Goal: Task Accomplishment & Management: Complete application form

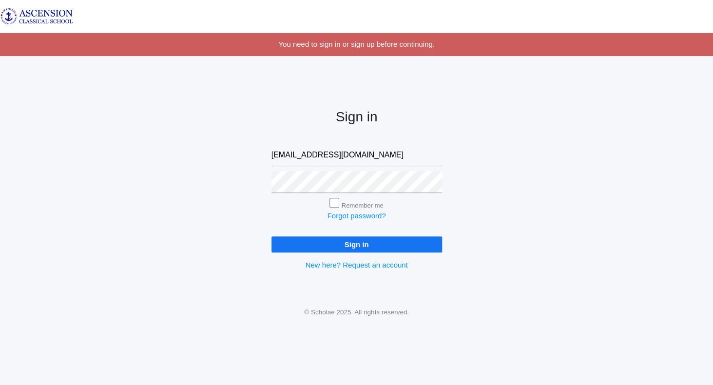
type input "twelty@ascensionclassicalschool.org"
click at [363, 245] on input "Sign in" at bounding box center [356, 244] width 171 height 16
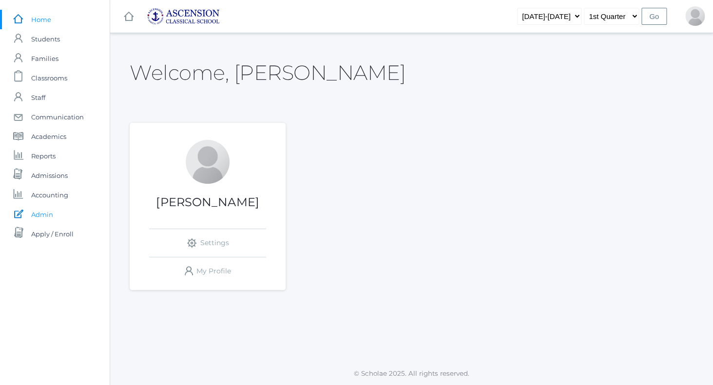
click at [44, 218] on span "Admin" at bounding box center [42, 214] width 22 height 19
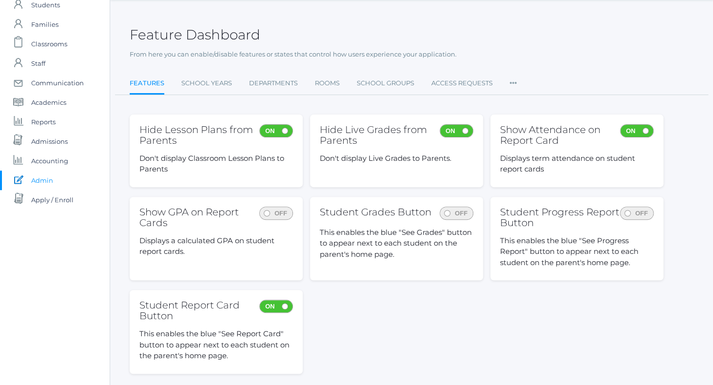
scroll to position [57, 0]
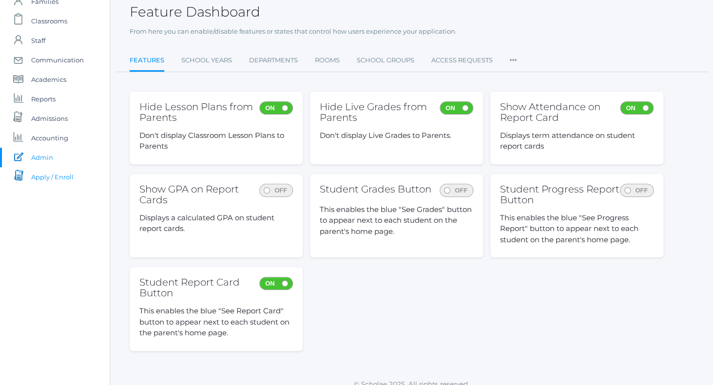
click at [56, 178] on span "Apply / Enroll" at bounding box center [52, 176] width 42 height 19
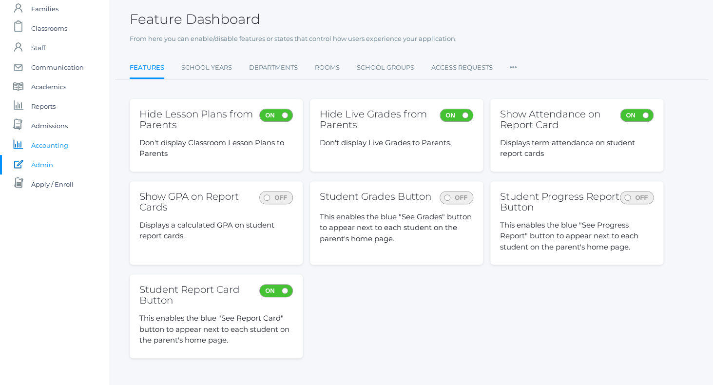
click at [49, 146] on span "Accounting" at bounding box center [49, 144] width 37 height 19
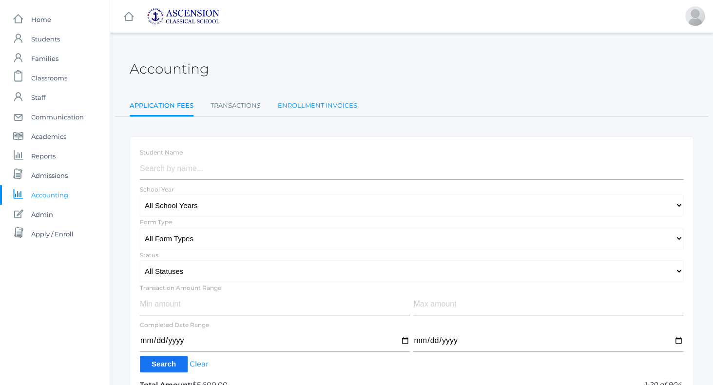
click at [326, 106] on link "Enrollment Invoices" at bounding box center [317, 105] width 79 height 19
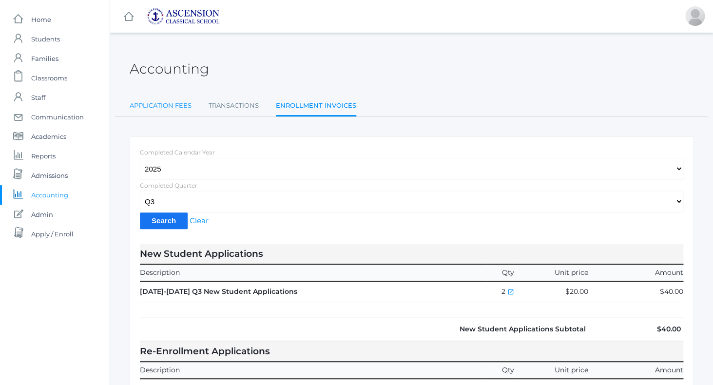
click at [151, 109] on link "Application Fees" at bounding box center [161, 105] width 62 height 19
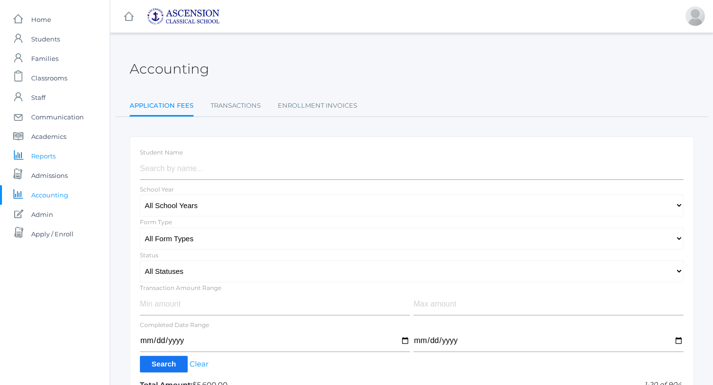
click at [40, 154] on span "Reports" at bounding box center [43, 155] width 24 height 19
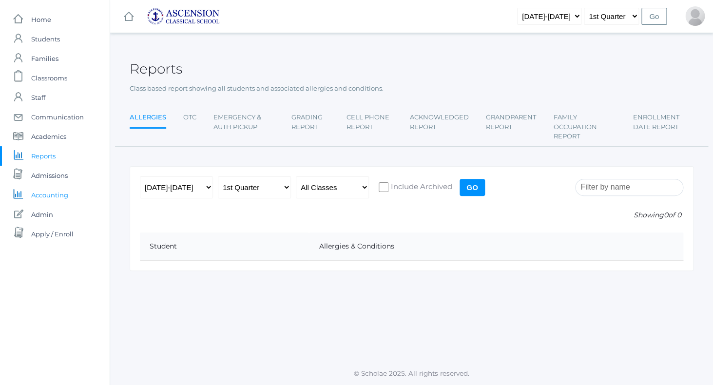
click at [44, 195] on span "Accounting" at bounding box center [49, 194] width 37 height 19
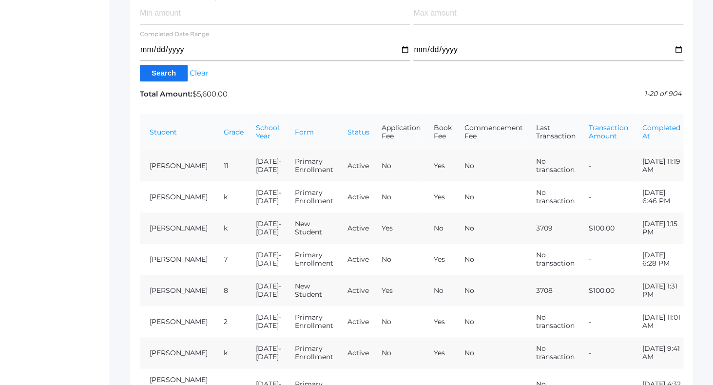
scroll to position [383, 0]
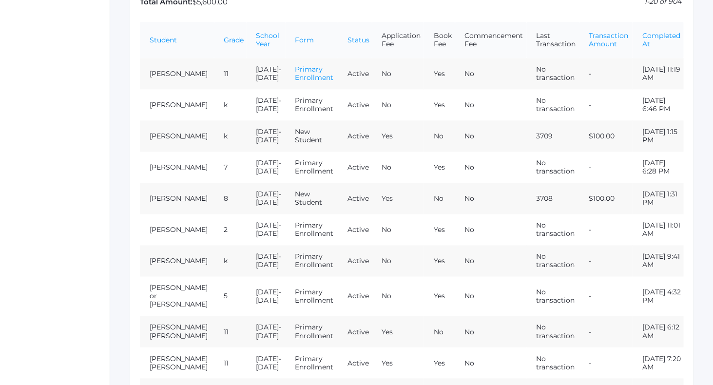
click at [295, 70] on link "Primary Enrollment" at bounding box center [314, 73] width 38 height 17
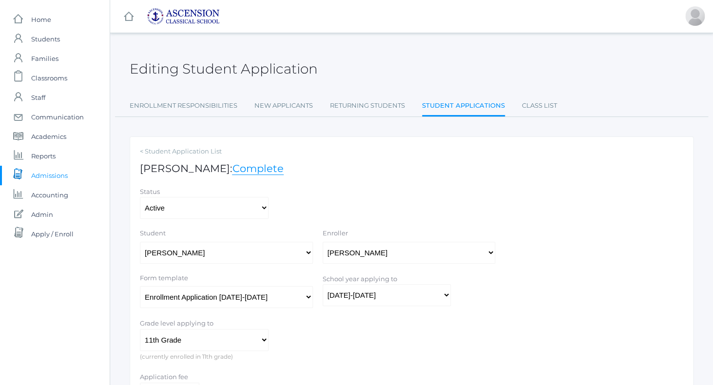
scroll to position [25, 0]
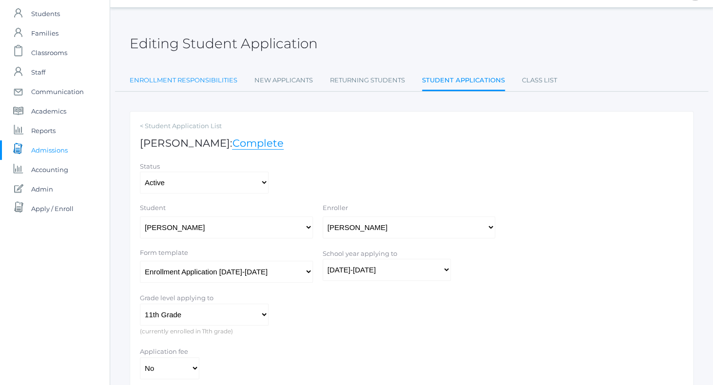
click at [159, 81] on link "Enrollment Responsibilities" at bounding box center [184, 80] width 108 height 19
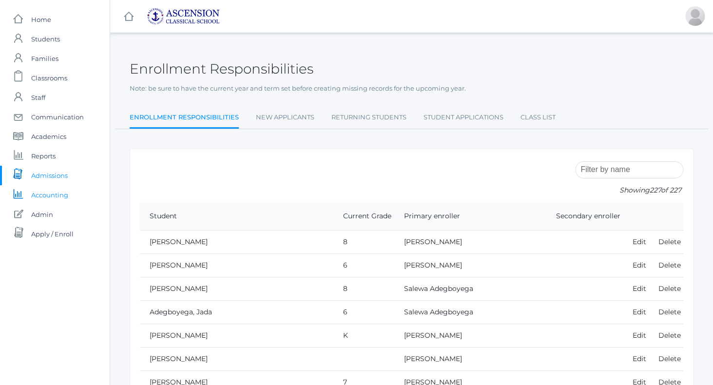
click at [40, 197] on span "Accounting" at bounding box center [49, 194] width 37 height 19
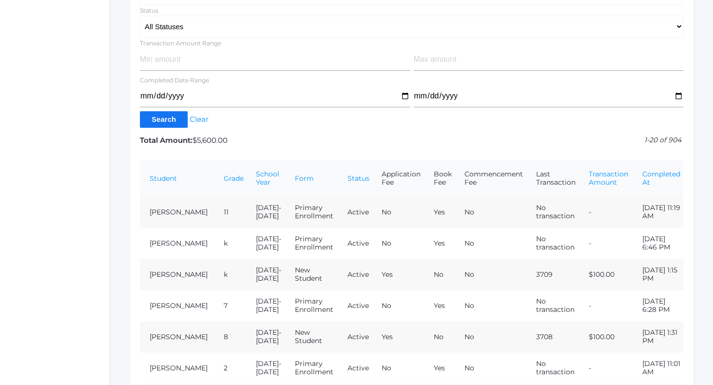
scroll to position [244, 0]
click at [297, 210] on link "Primary Enrollment" at bounding box center [314, 212] width 38 height 17
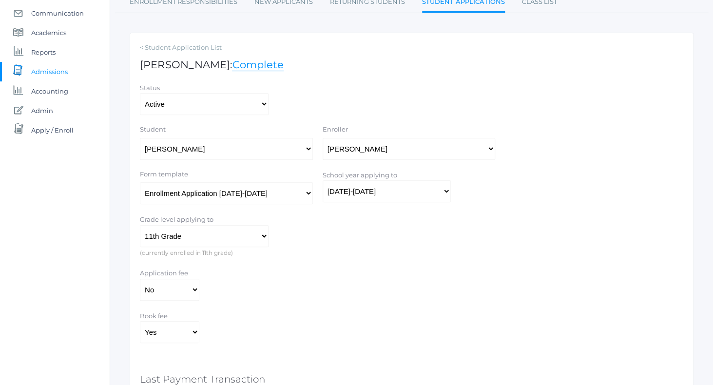
scroll to position [117, 0]
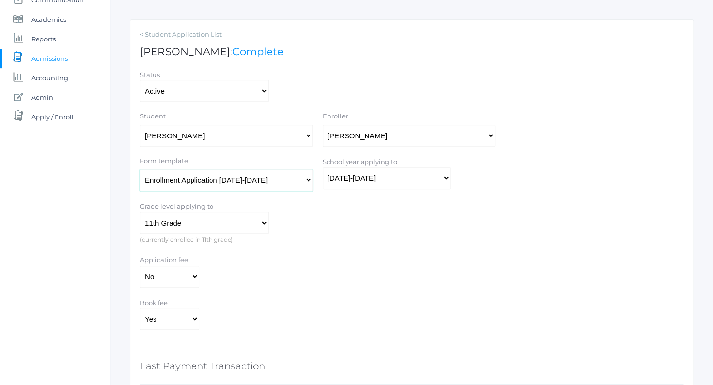
click option "Enrollment Application 2025-2026" at bounding box center [0, 0] width 0 height 0
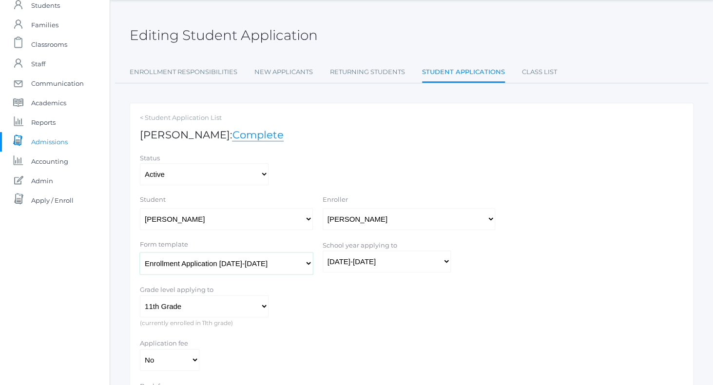
scroll to position [0, 0]
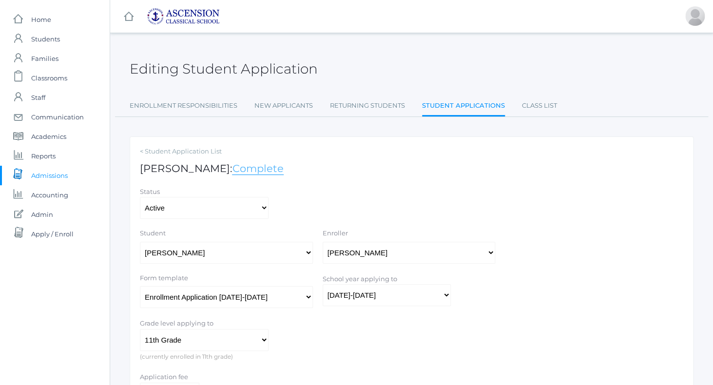
click at [251, 171] on link "Complete" at bounding box center [258, 168] width 52 height 13
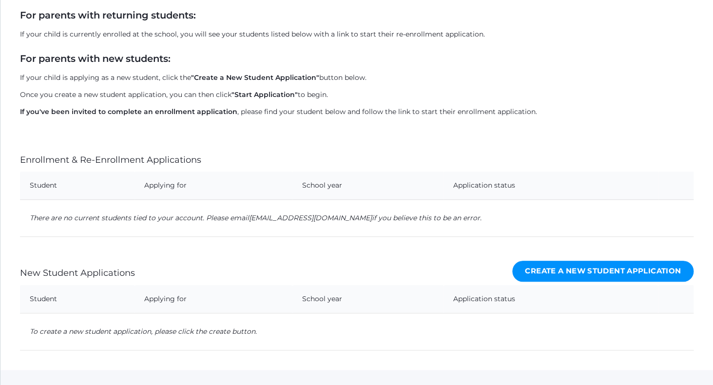
scroll to position [162, 0]
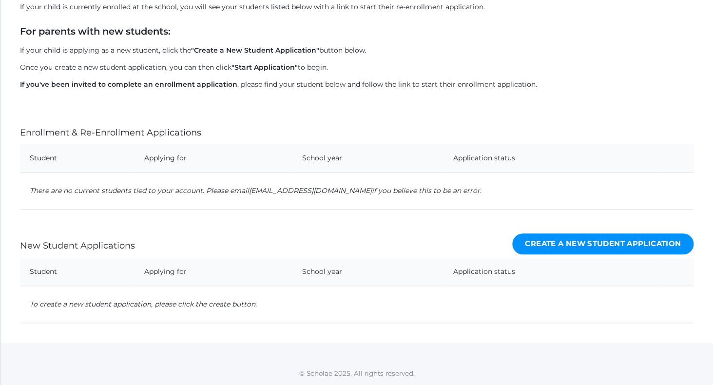
click at [600, 243] on link "Create a New Student Application" at bounding box center [602, 243] width 181 height 21
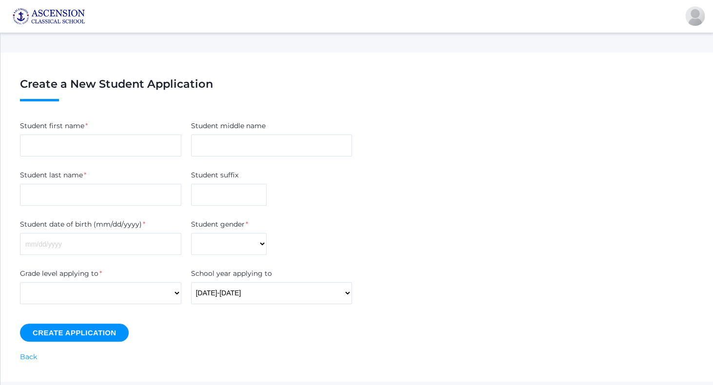
scroll to position [162, 0]
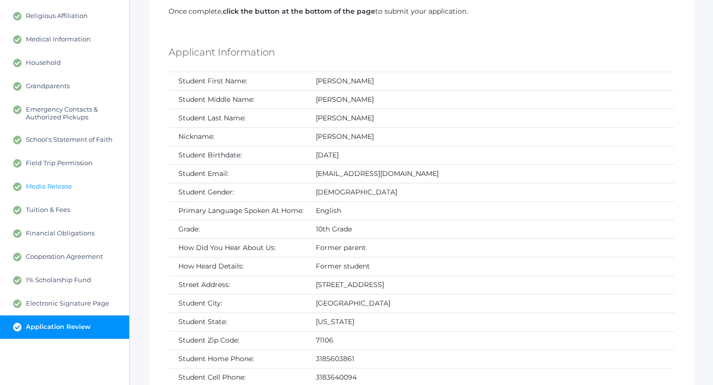
scroll to position [142, 0]
click at [50, 210] on span "Tuition & Fees" at bounding box center [48, 209] width 44 height 9
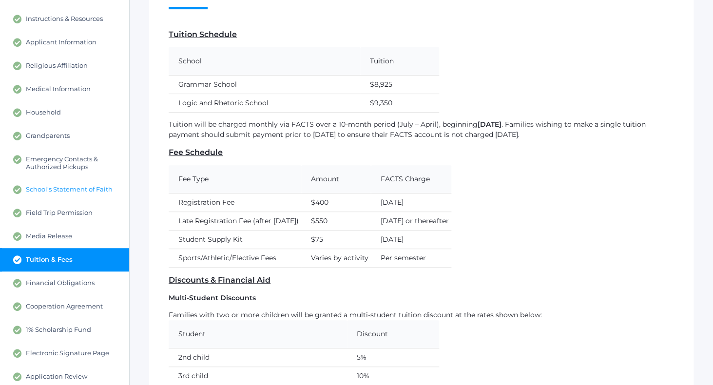
scroll to position [109, 0]
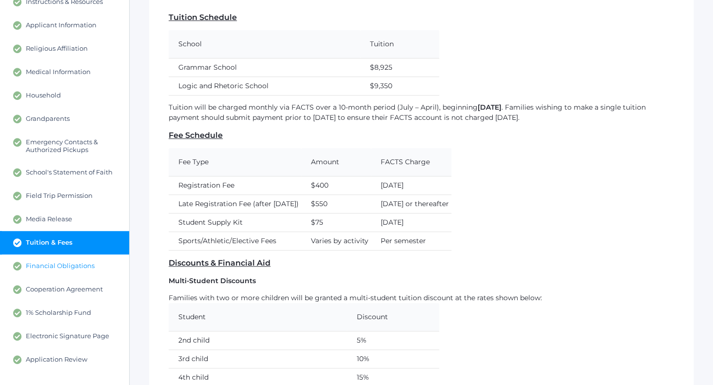
click at [48, 266] on span "Financial Obligations" at bounding box center [60, 266] width 69 height 9
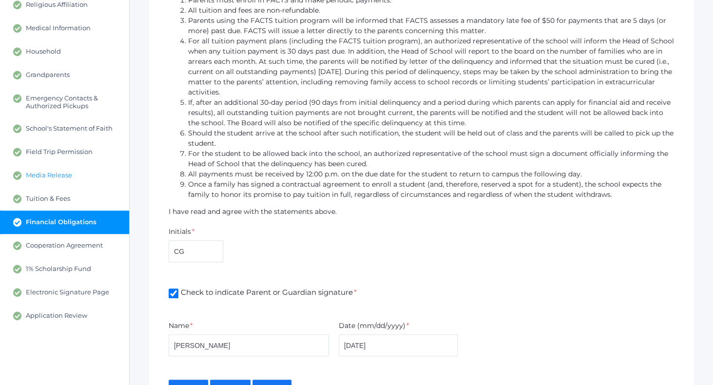
scroll to position [166, 0]
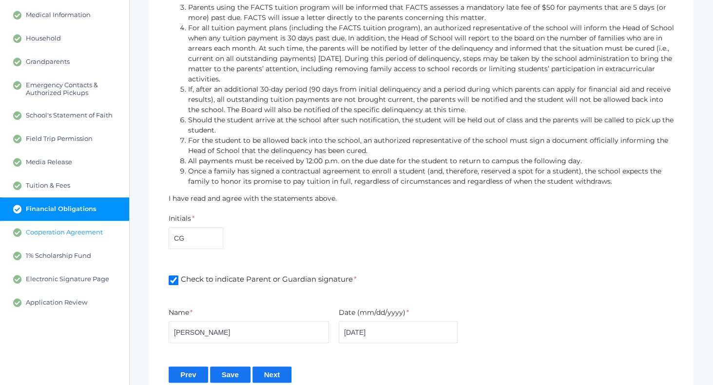
click at [74, 234] on span "Cooperation Agreement" at bounding box center [64, 232] width 77 height 9
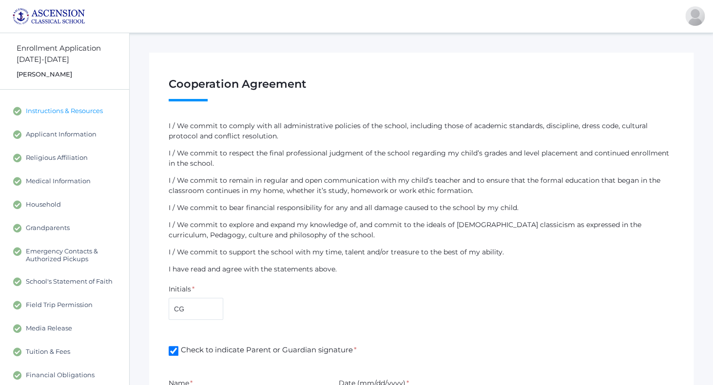
click at [62, 114] on span "Instructions & Resources" at bounding box center [64, 111] width 77 height 9
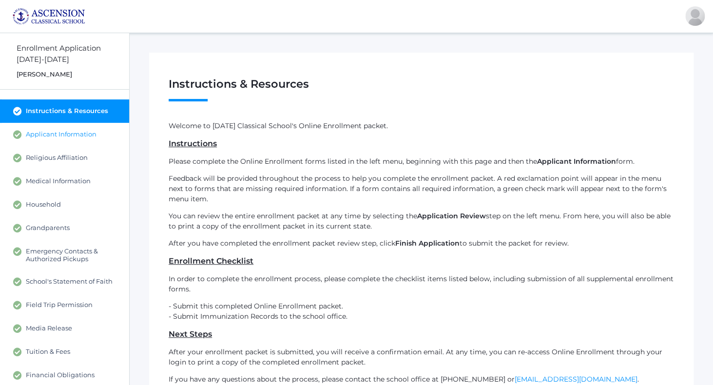
click at [41, 137] on span "Applicant Information" at bounding box center [61, 134] width 71 height 9
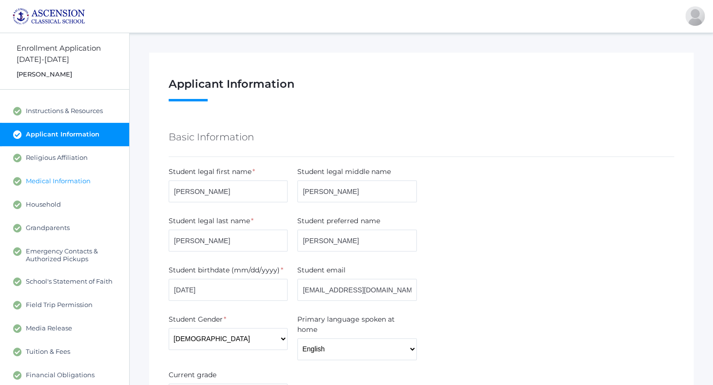
click at [51, 179] on span "Medical Information" at bounding box center [58, 181] width 65 height 9
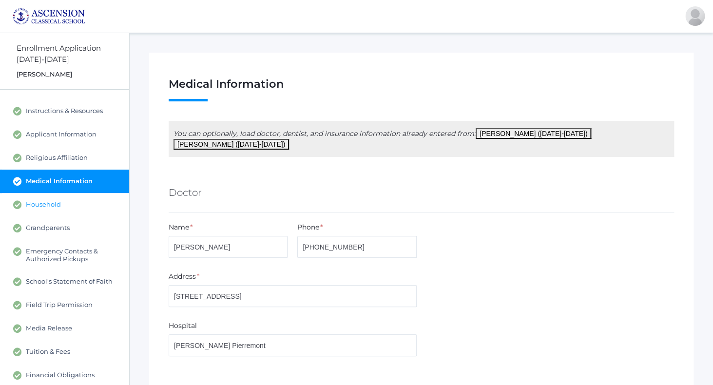
click at [50, 203] on span "Household" at bounding box center [43, 204] width 35 height 9
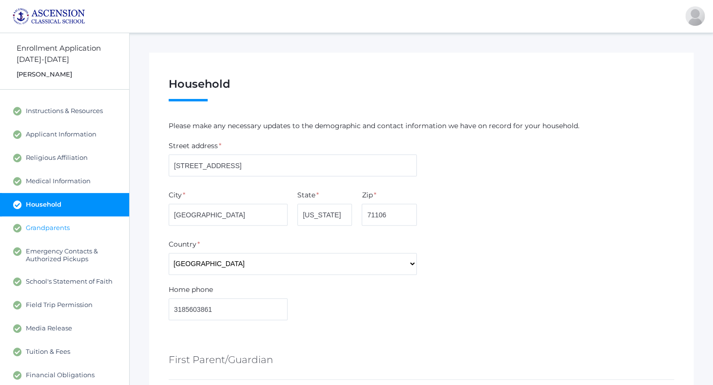
click at [52, 227] on span "Grandparents" at bounding box center [48, 228] width 44 height 9
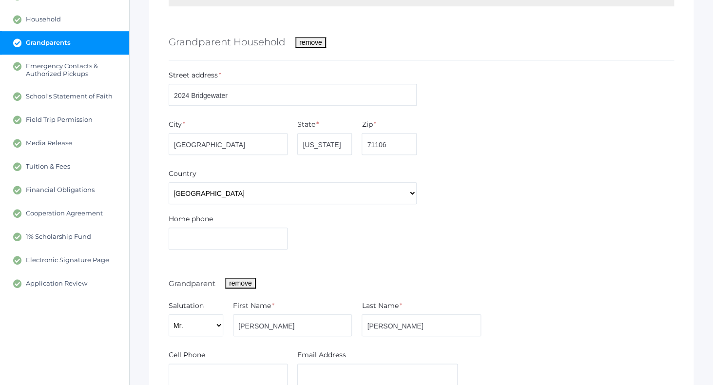
scroll to position [193, 0]
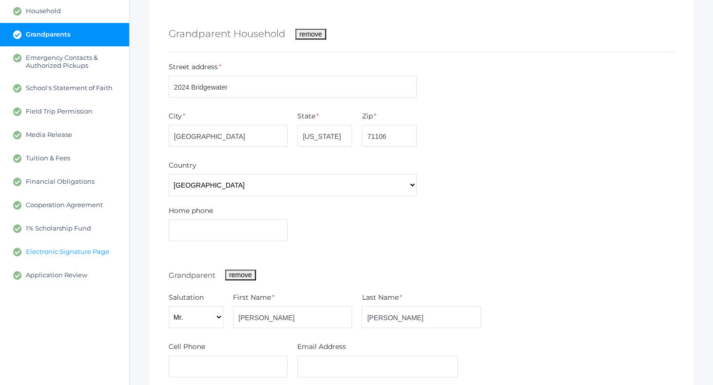
click at [76, 253] on span "Electronic Signature Page" at bounding box center [67, 252] width 83 height 9
